Goal: Find specific page/section

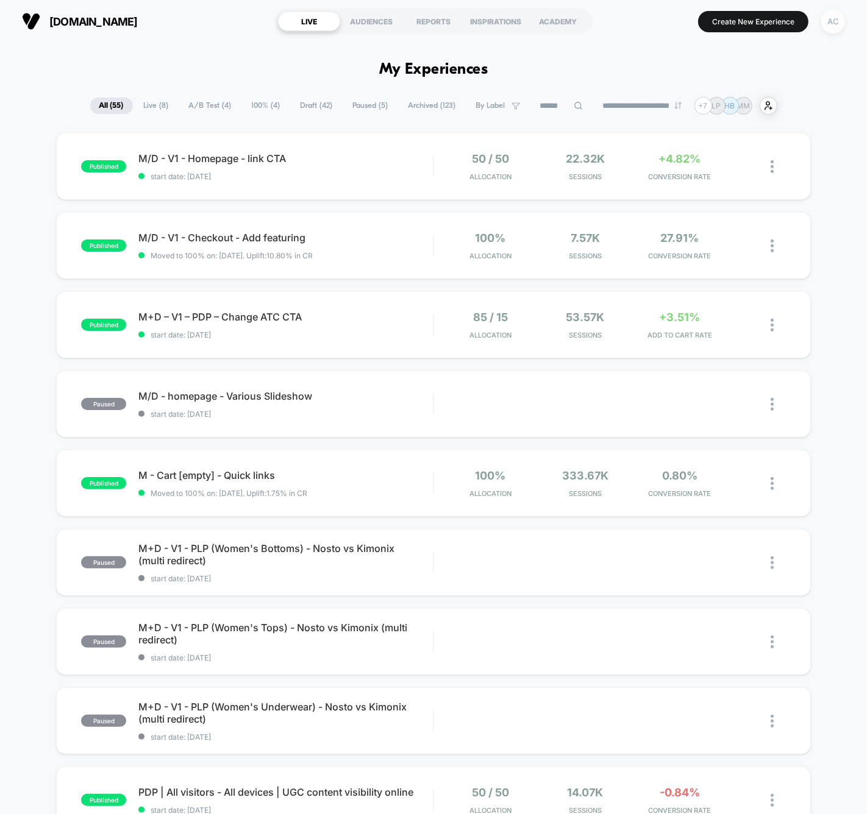
click at [839, 16] on div "AC" at bounding box center [833, 22] width 24 height 24
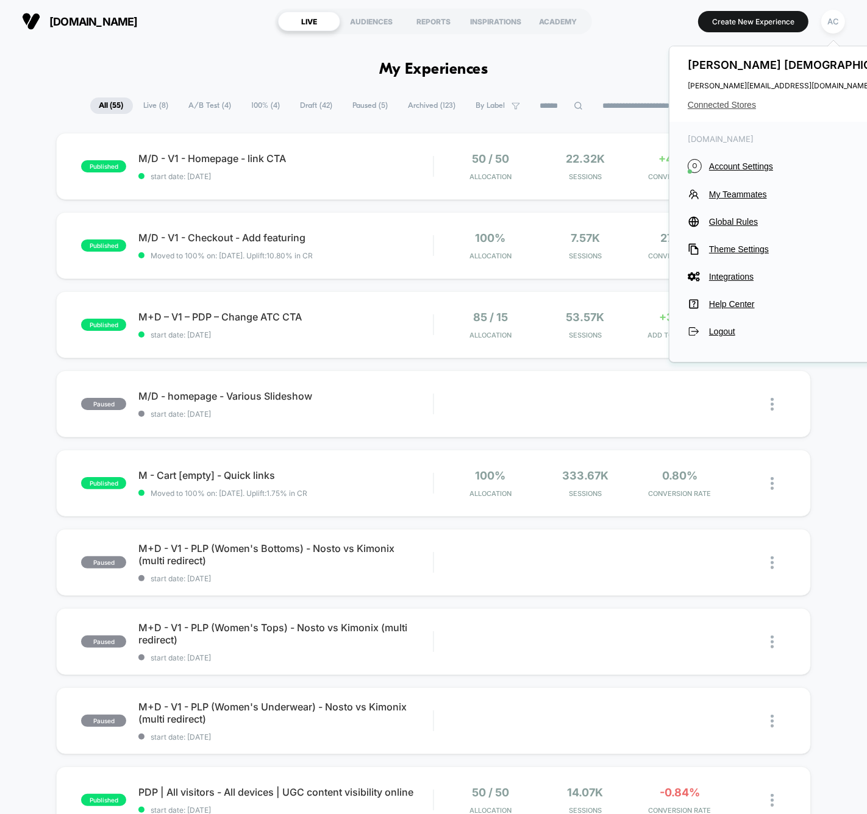
click at [732, 109] on span "Connected Stores" at bounding box center [800, 105] width 224 height 10
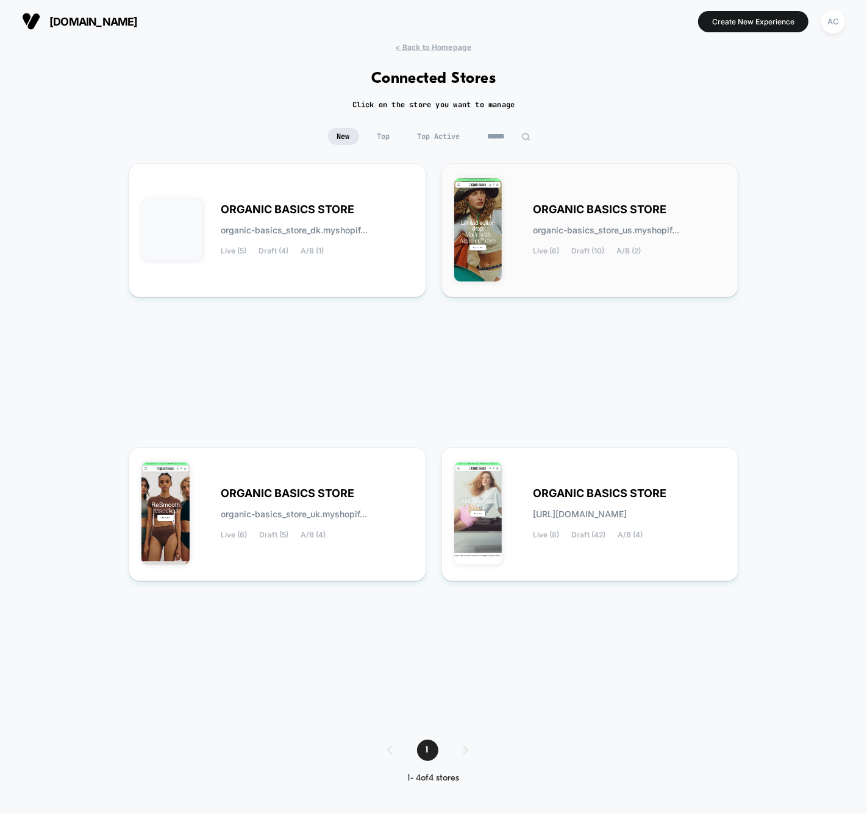
click at [571, 230] on span "organic-basics_store_us.myshopif..." at bounding box center [606, 230] width 146 height 9
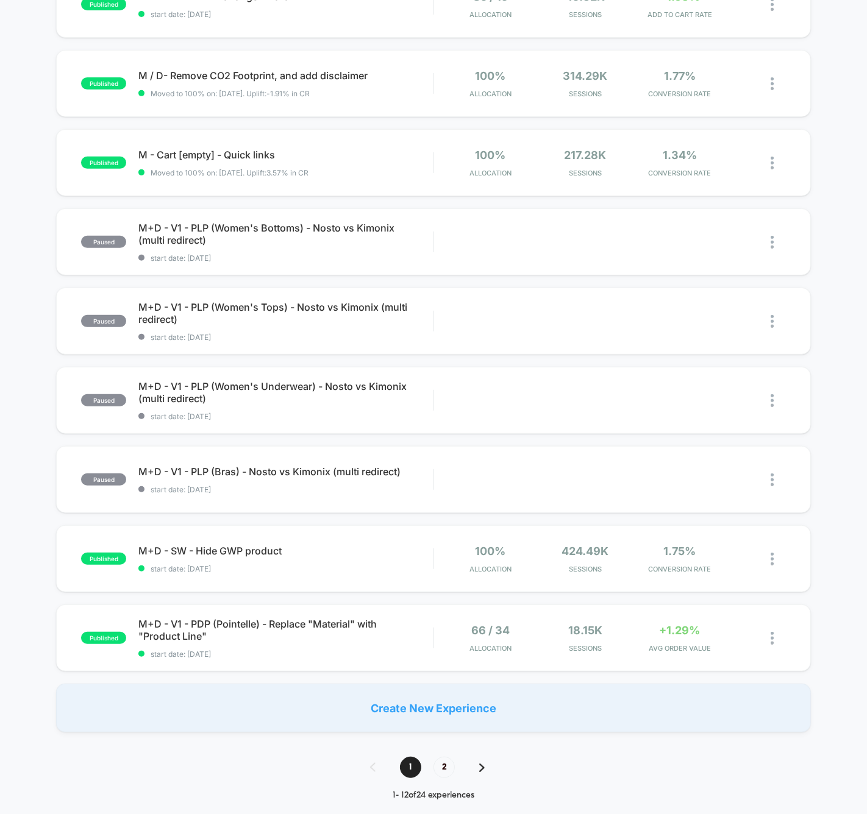
scroll to position [421, 0]
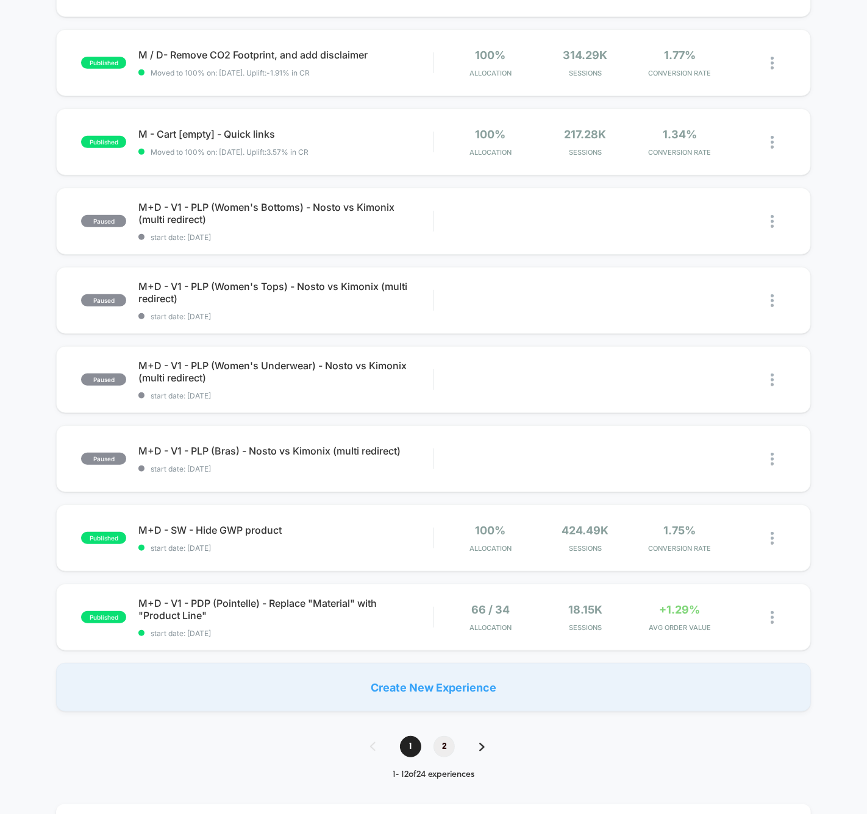
click at [441, 747] on span "2" at bounding box center [443, 746] width 21 height 21
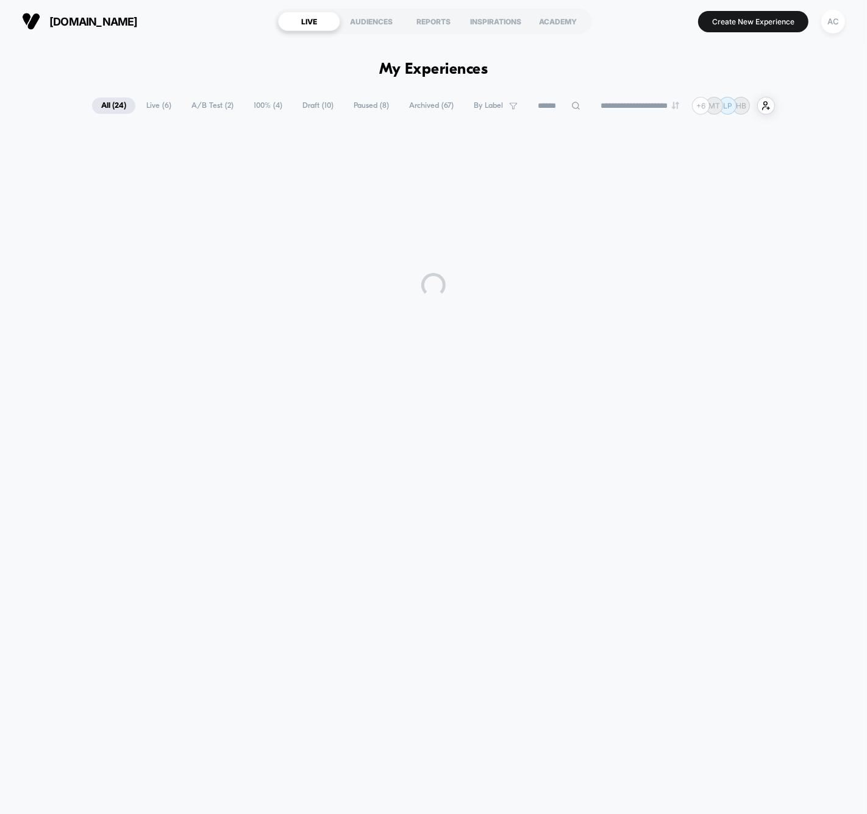
scroll to position [0, 0]
